Goal: Information Seeking & Learning: Learn about a topic

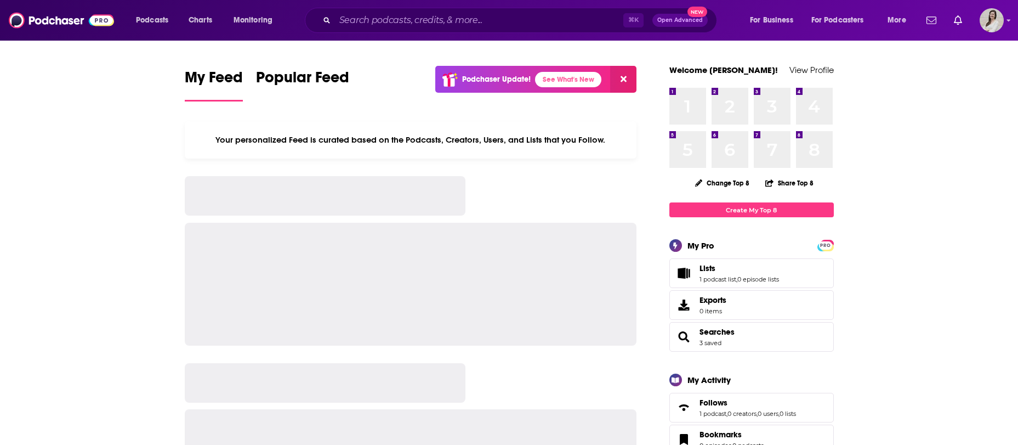
click at [412, 29] on div "⌘ K Open Advanced New" at bounding box center [511, 20] width 412 height 25
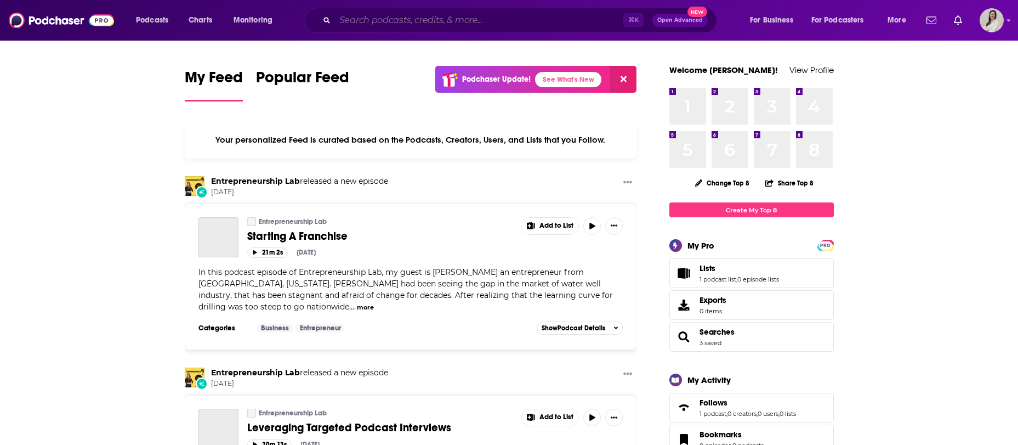
click at [419, 22] on input "Search podcasts, credits, & more..." at bounding box center [479, 21] width 288 height 18
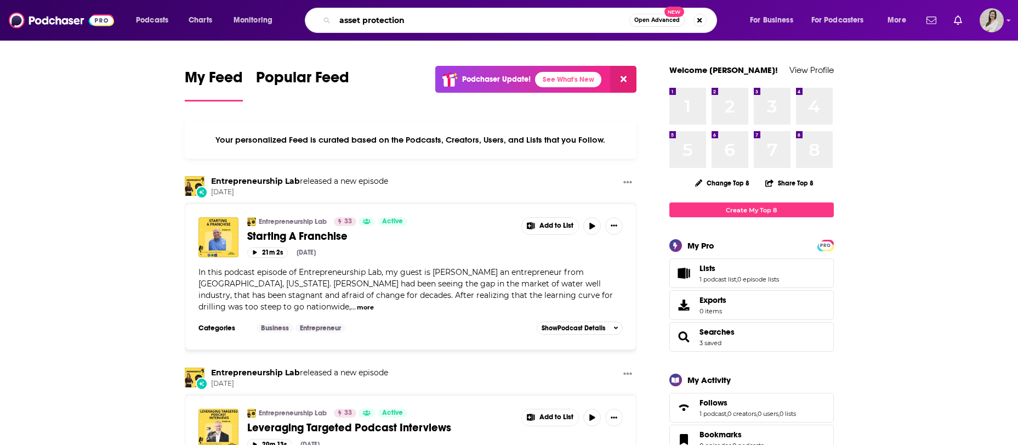
type input "asset protection"
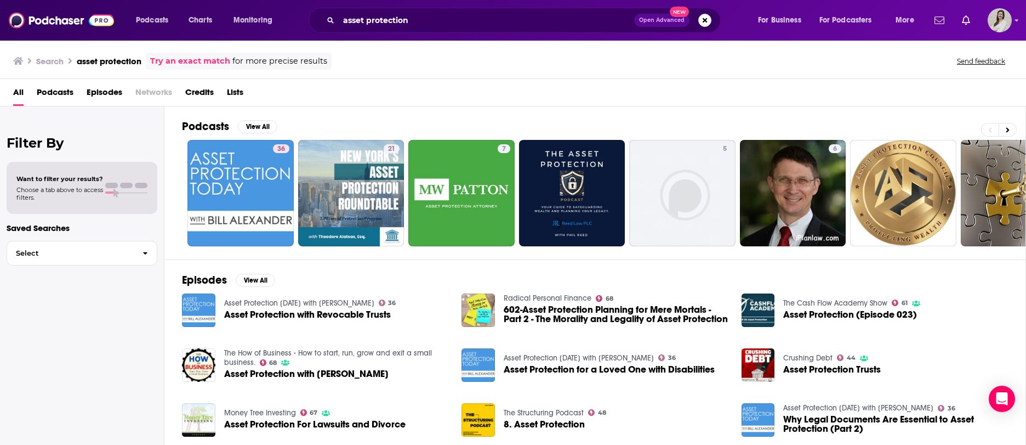
click at [62, 99] on span "Podcasts" at bounding box center [55, 94] width 37 height 22
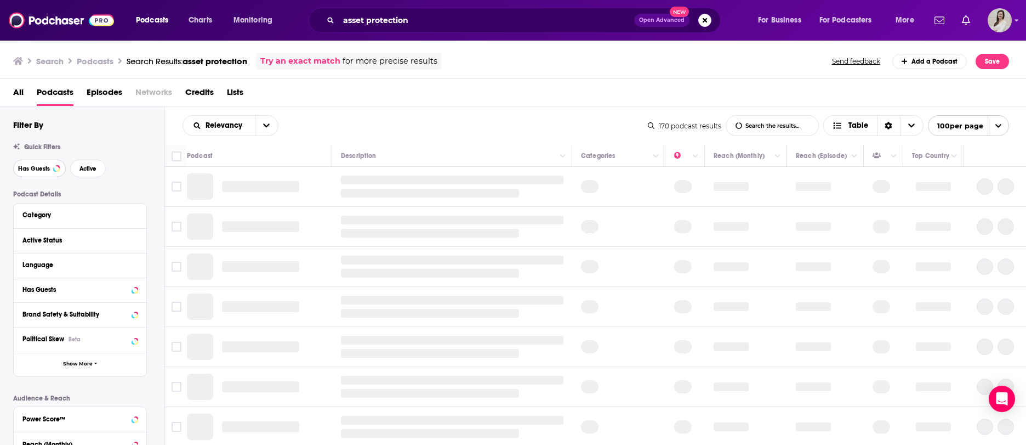
click at [49, 172] on span "Has Guests" at bounding box center [34, 169] width 32 height 6
click at [89, 171] on span "Active" at bounding box center [87, 169] width 17 height 6
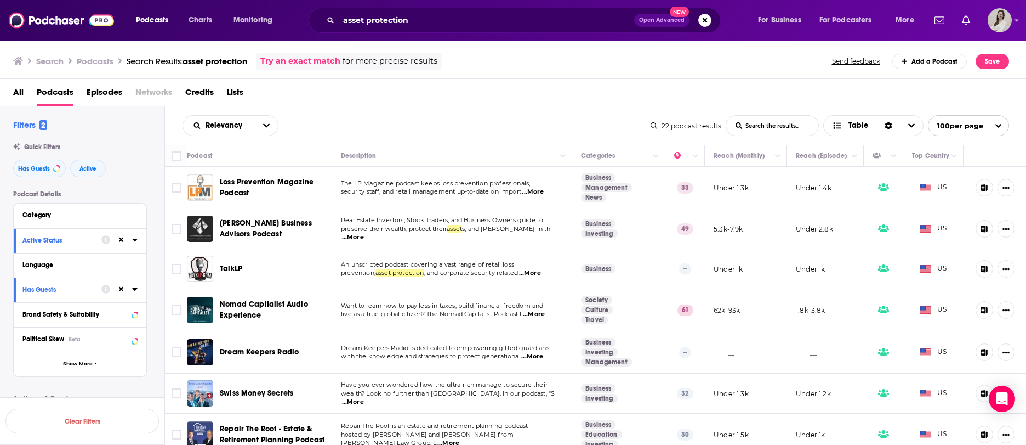
click at [541, 271] on span "...More" at bounding box center [530, 273] width 22 height 9
click at [541, 190] on span "...More" at bounding box center [533, 191] width 22 height 9
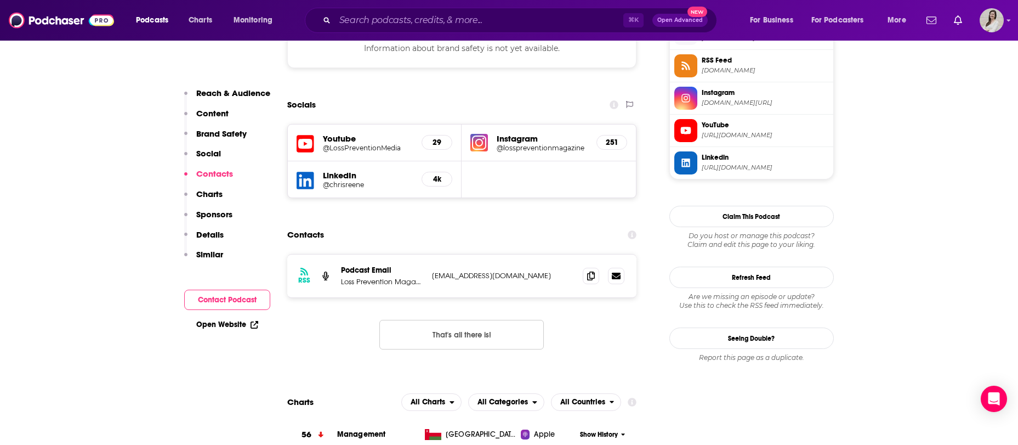
scroll to position [1008, 0]
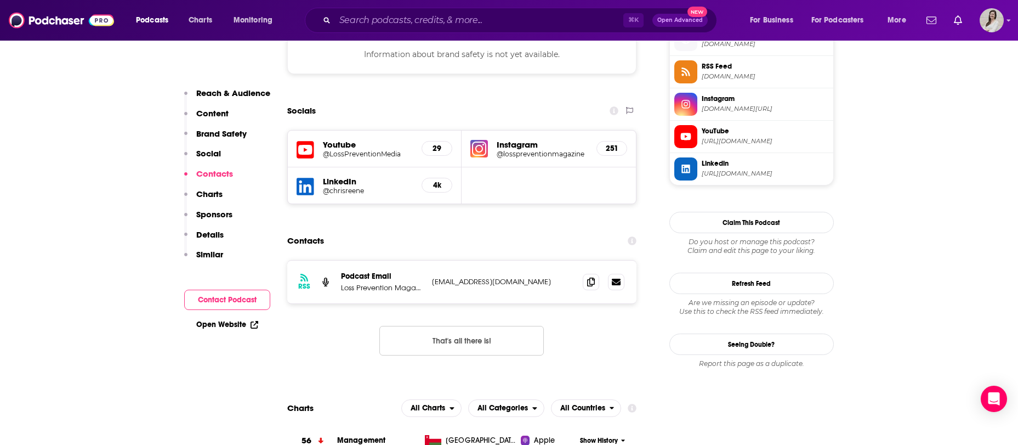
click at [430, 178] on div "4k" at bounding box center [437, 185] width 31 height 15
click at [342, 176] on h5 "LinkedIn" at bounding box center [368, 181] width 90 height 10
click at [346, 176] on h5 "LinkedIn" at bounding box center [368, 181] width 90 height 10
click at [352, 176] on h5 "LinkedIn" at bounding box center [368, 181] width 90 height 10
click at [299, 178] on icon at bounding box center [306, 187] width 18 height 18
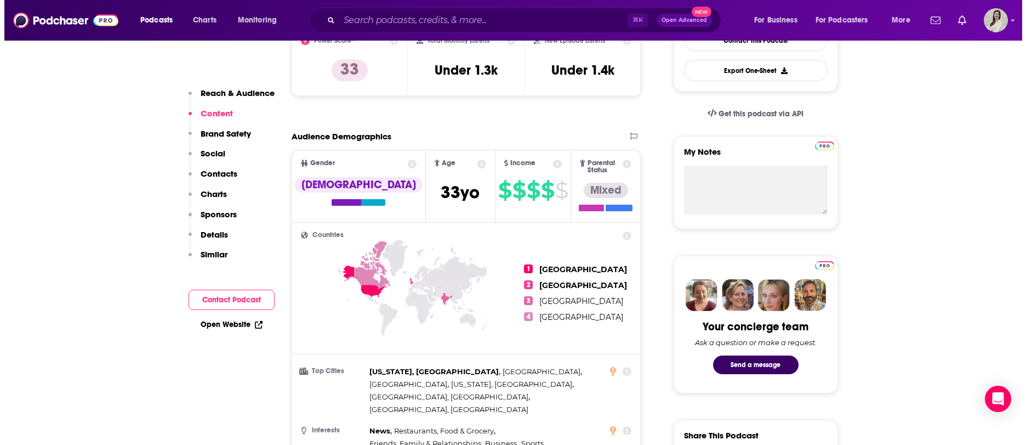
scroll to position [0, 0]
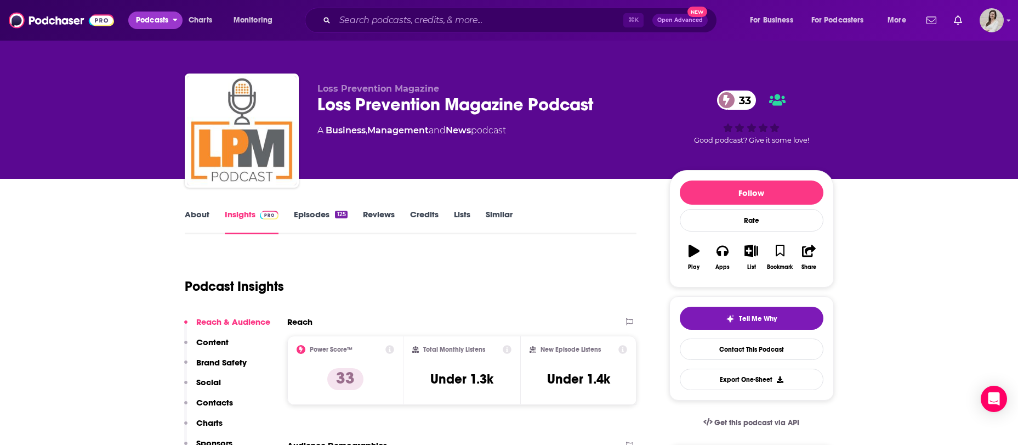
click at [144, 22] on span "Podcasts" at bounding box center [152, 20] width 32 height 15
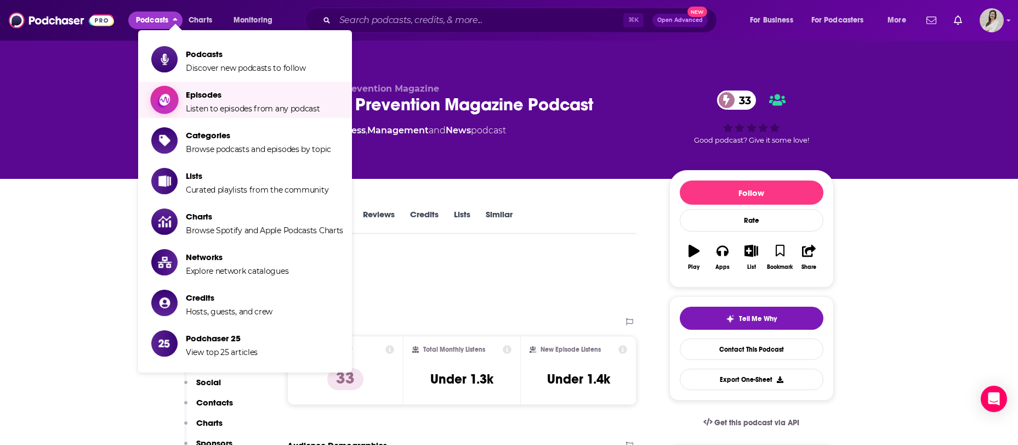
click at [246, 112] on span "Listen to episodes from any podcast" at bounding box center [253, 109] width 134 height 10
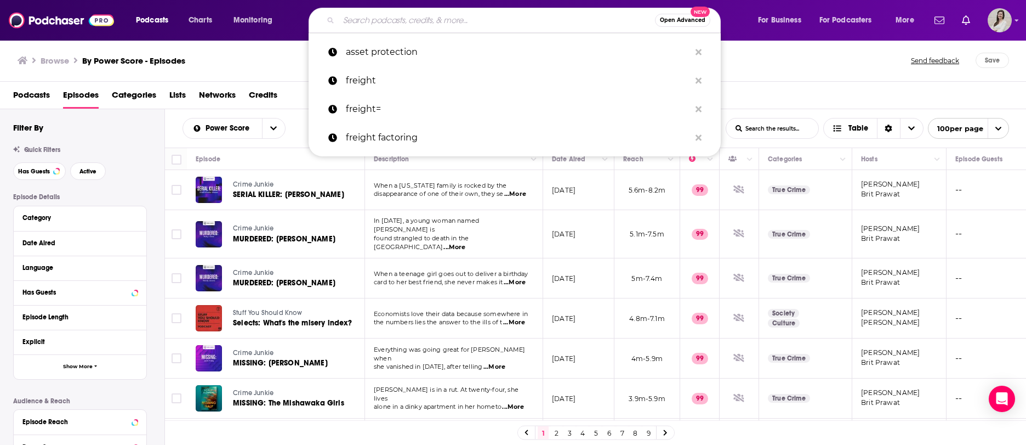
click at [431, 24] on input "Search podcasts, credits, & more..." at bounding box center [497, 21] width 316 height 18
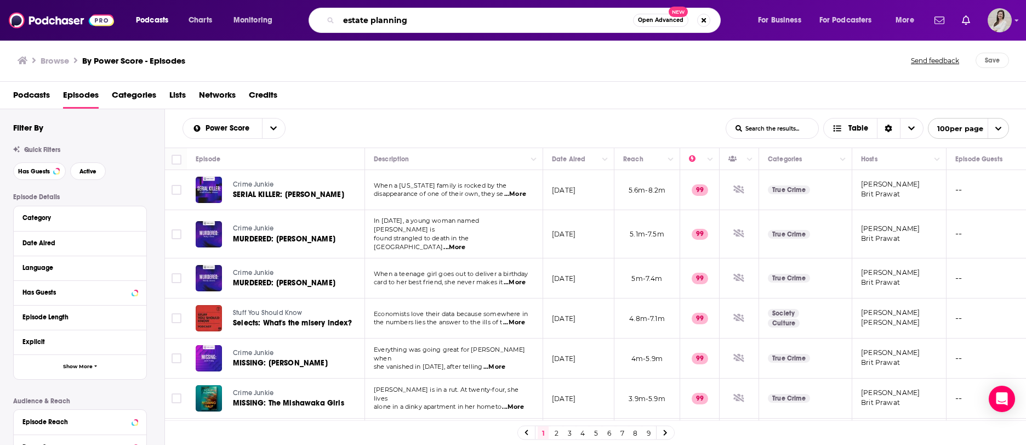
type input "estate planning"
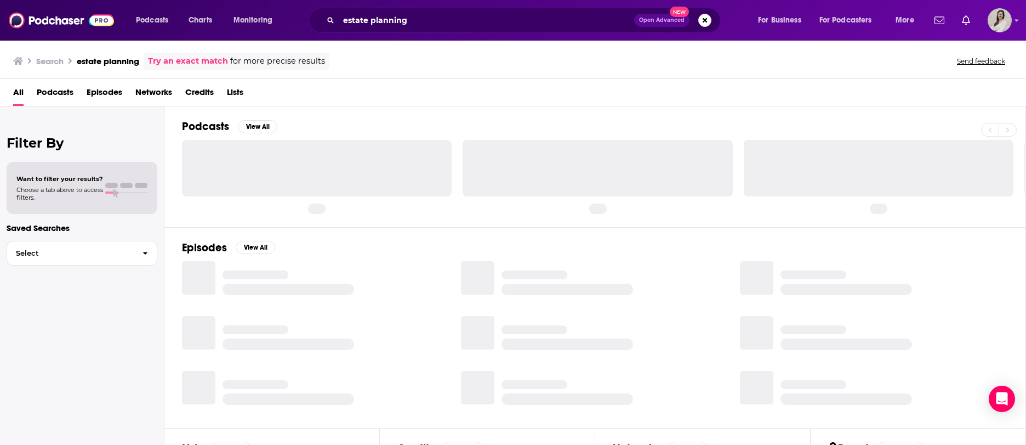
click at [94, 89] on span "Episodes" at bounding box center [105, 94] width 36 height 22
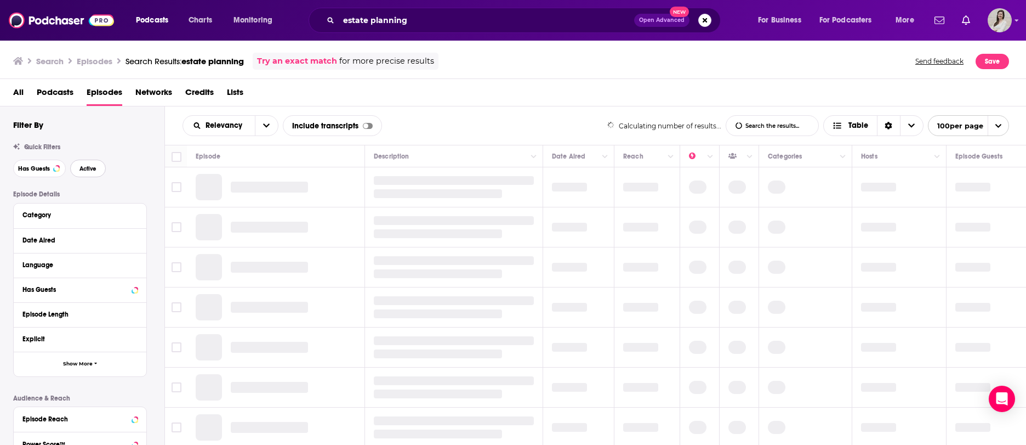
click at [88, 167] on span "Active" at bounding box center [87, 169] width 17 height 6
click at [35, 171] on span "Has Guests" at bounding box center [34, 169] width 32 height 6
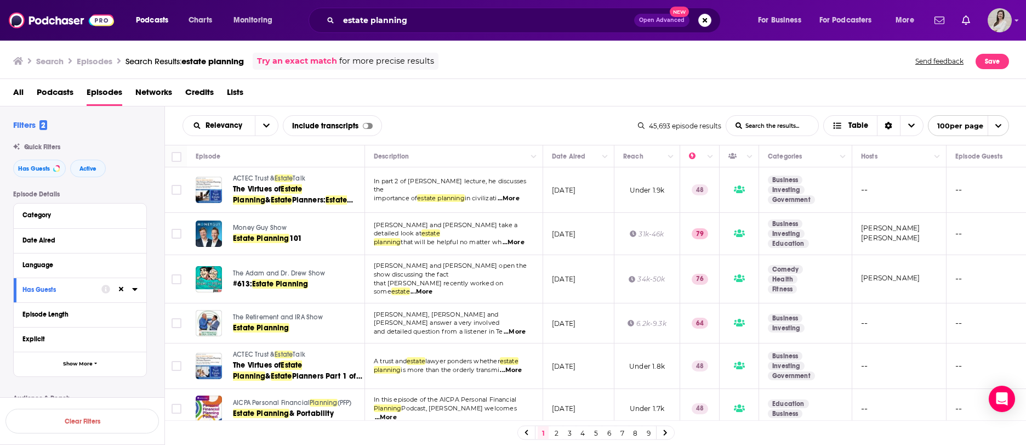
click at [523, 238] on span "...More" at bounding box center [514, 242] width 22 height 9
